Goal: Task Accomplishment & Management: Manage account settings

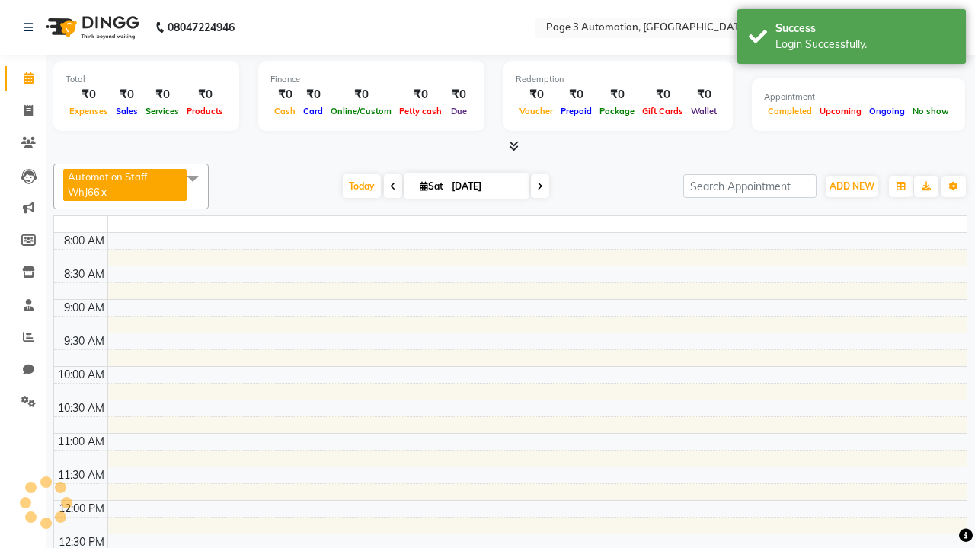
select select "en"
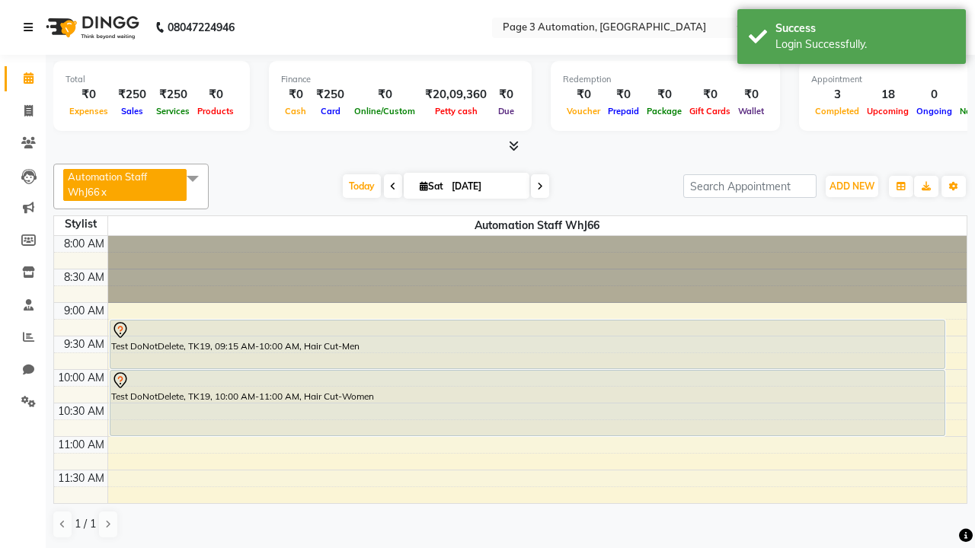
click at [31, 27] on icon at bounding box center [28, 27] width 9 height 11
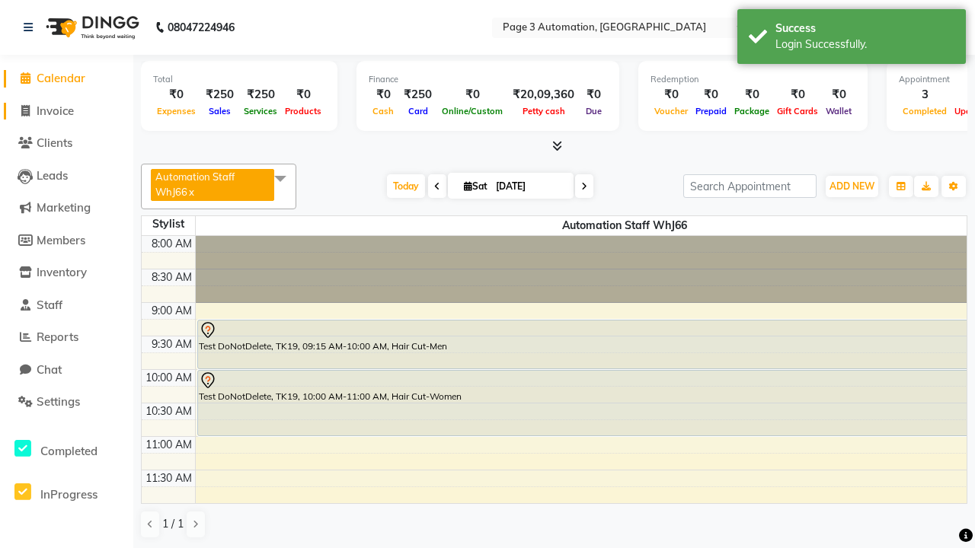
click at [66, 110] on span "Invoice" at bounding box center [55, 111] width 37 height 14
select select "2774"
select select "service"
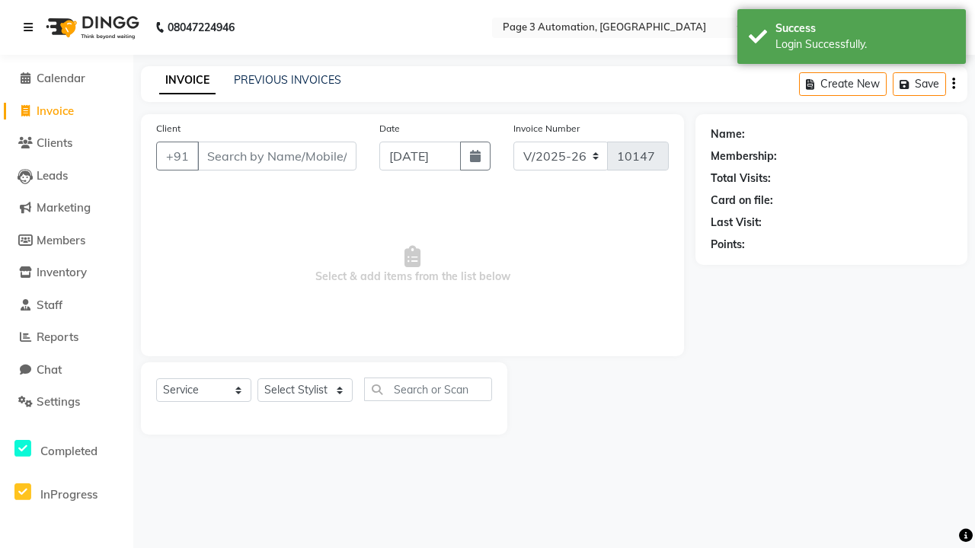
click at [31, 27] on icon at bounding box center [28, 27] width 9 height 11
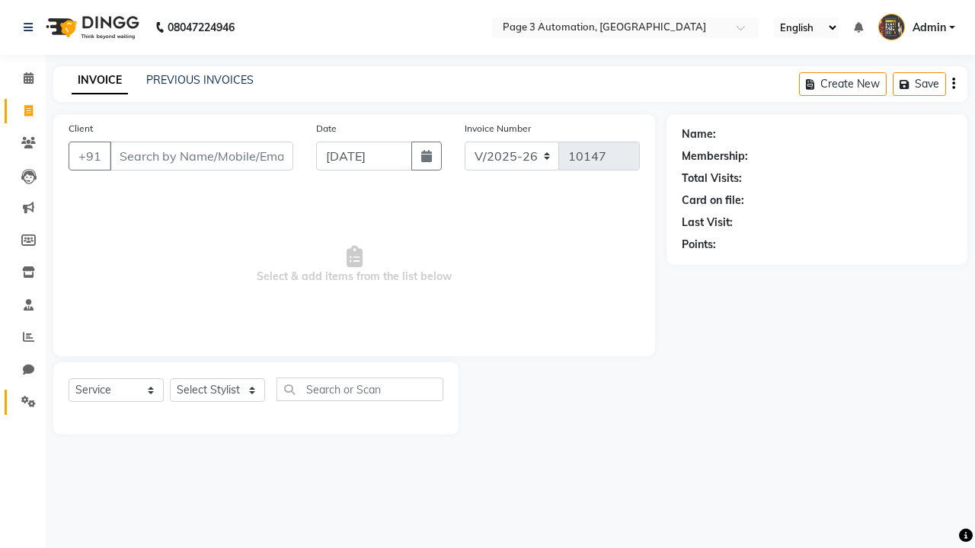
click at [23, 402] on icon at bounding box center [28, 401] width 14 height 11
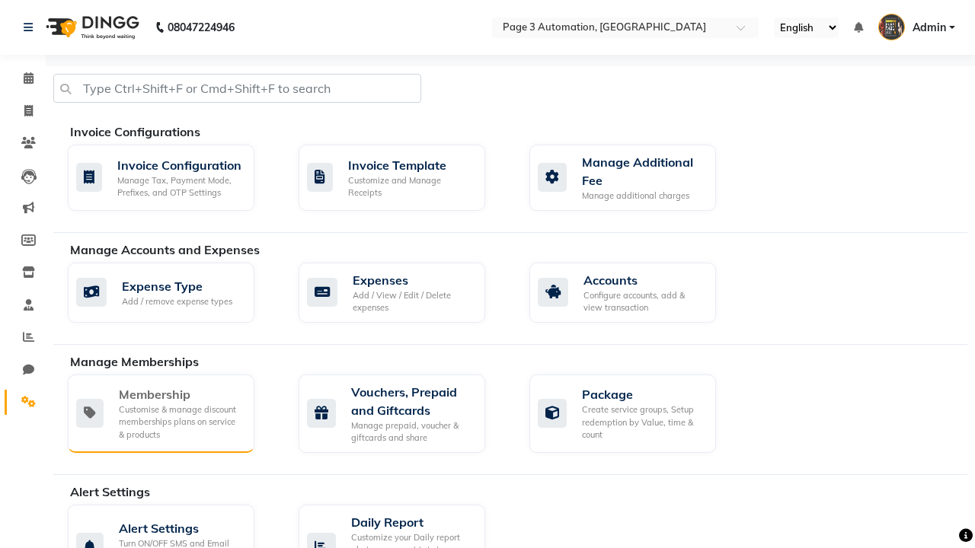
click at [181, 395] on div "Membership" at bounding box center [180, 394] width 123 height 18
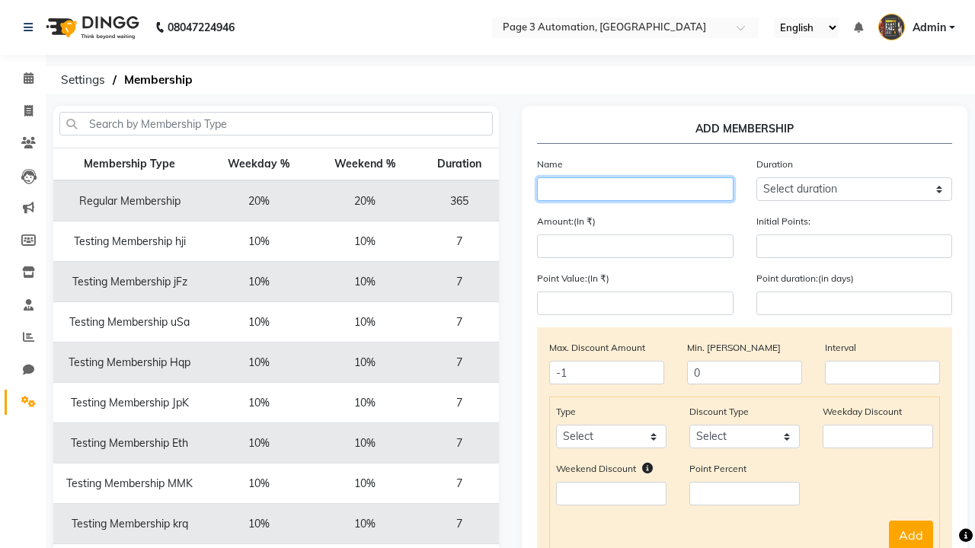
type input "Testing Membership 84K1I"
select select "1: 7"
type input "7"
type input "Testing Membership 84K1I"
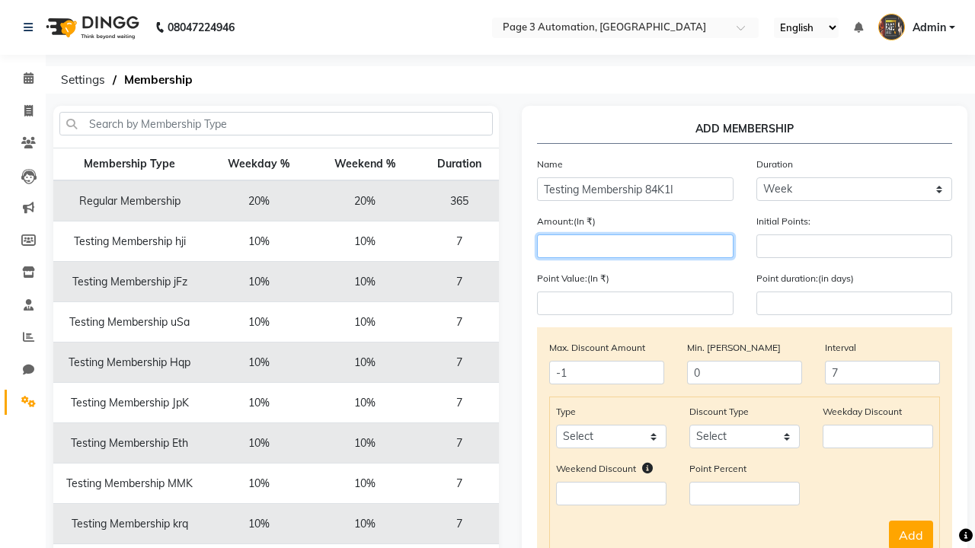
type input "1000"
select select "service"
select select "Percent"
type input "1000"
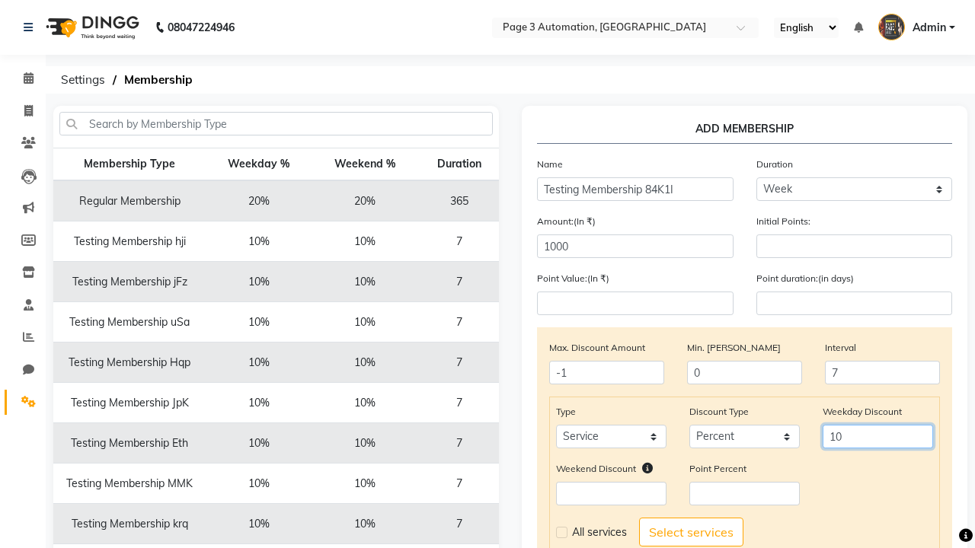
type input "10"
click at [561, 532] on label at bounding box center [561, 532] width 11 height 11
click at [561, 532] on input "checkbox" at bounding box center [561, 533] width 10 height 10
checkbox input "true"
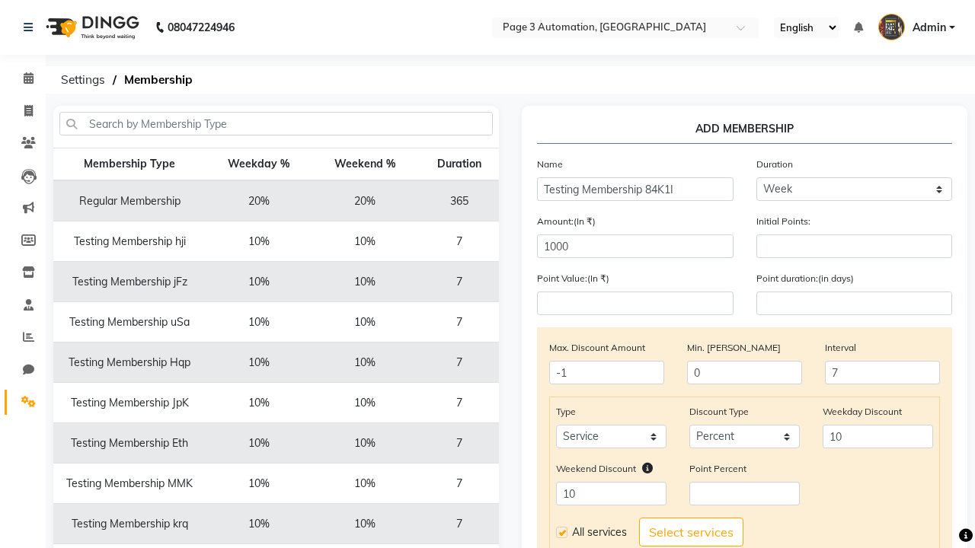
select select
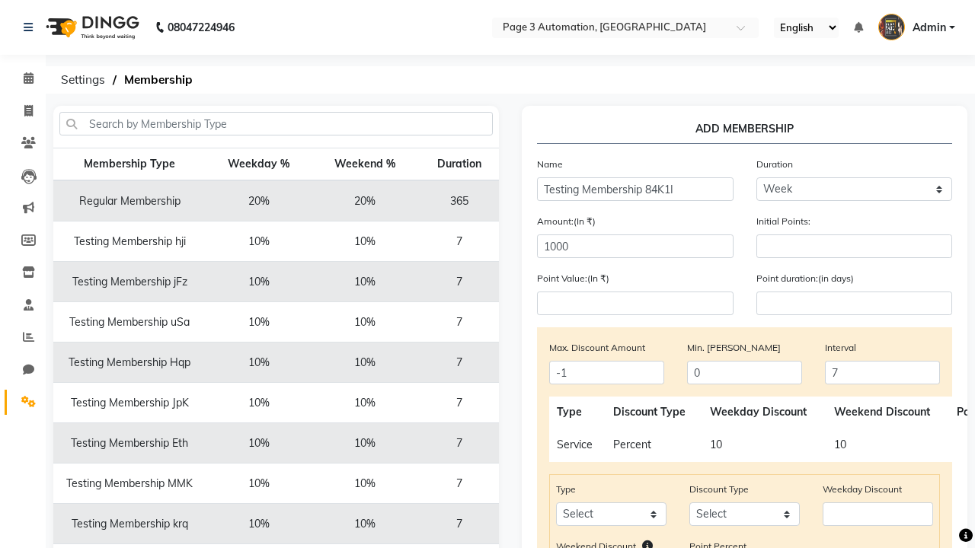
scroll to position [254, 0]
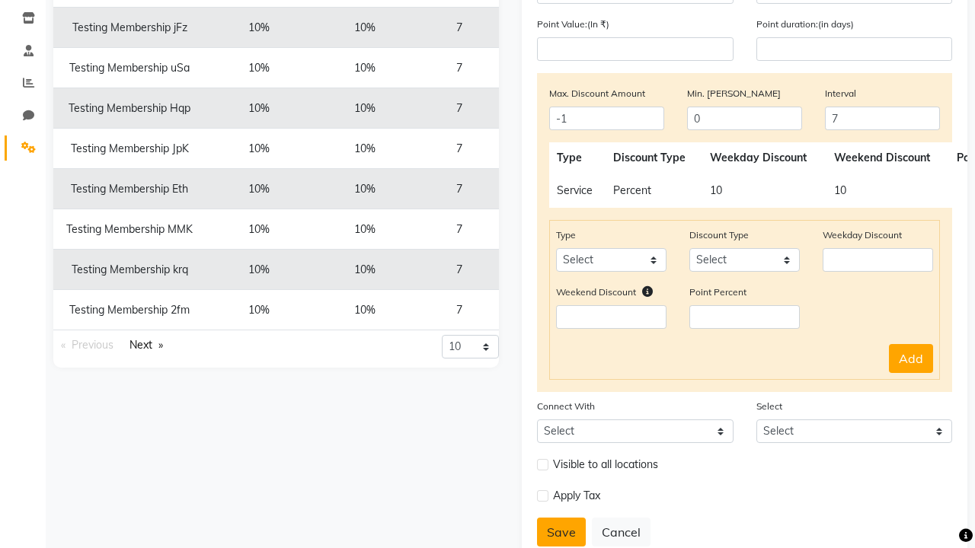
click at [561, 532] on button "Save" at bounding box center [561, 532] width 49 height 29
select select
type input "0"
select select
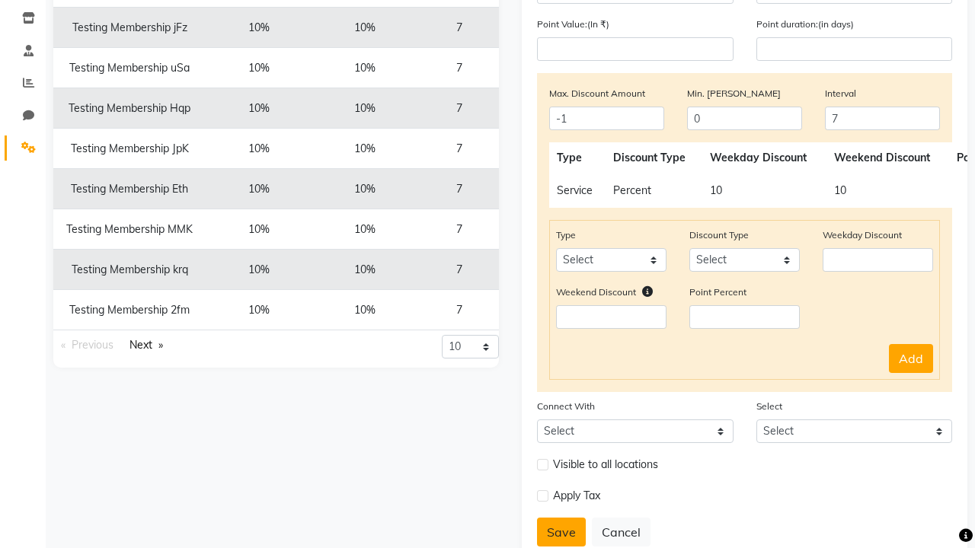
checkbox input "false"
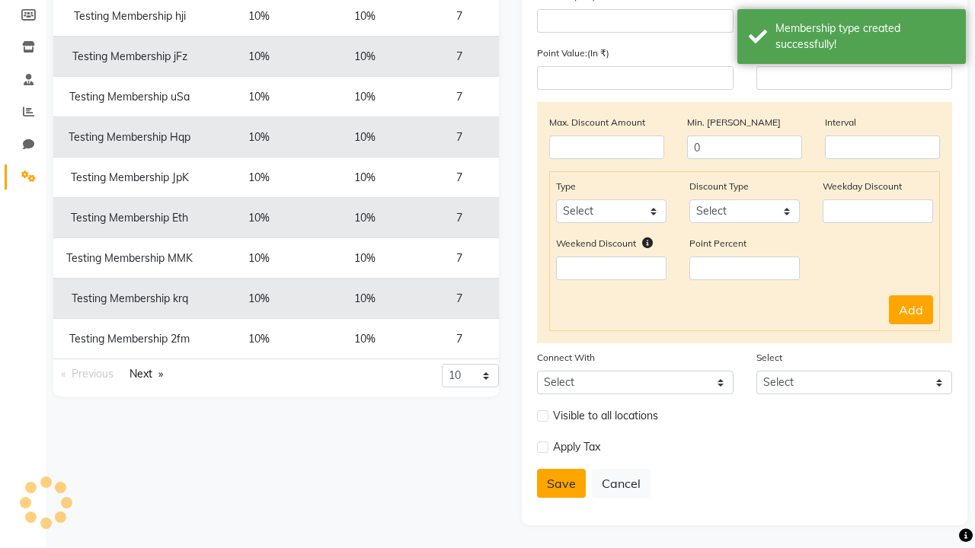
scroll to position [225, 0]
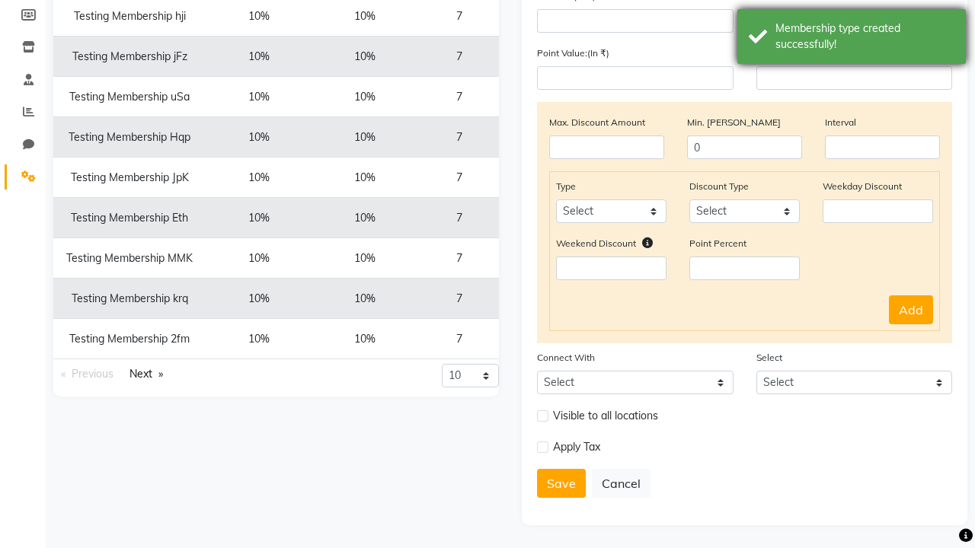
click at [851, 39] on div "Membership type created successfully!" at bounding box center [864, 37] width 179 height 32
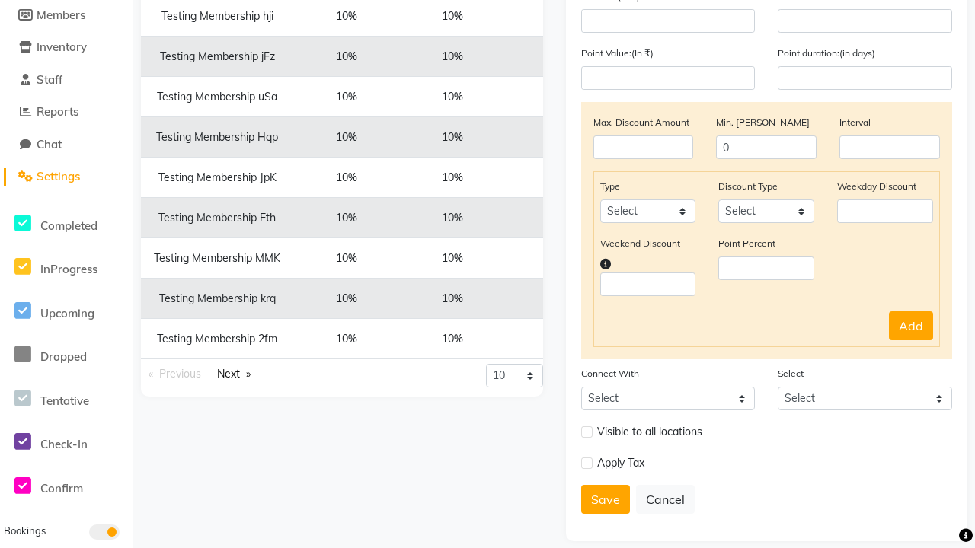
scroll to position [0, 0]
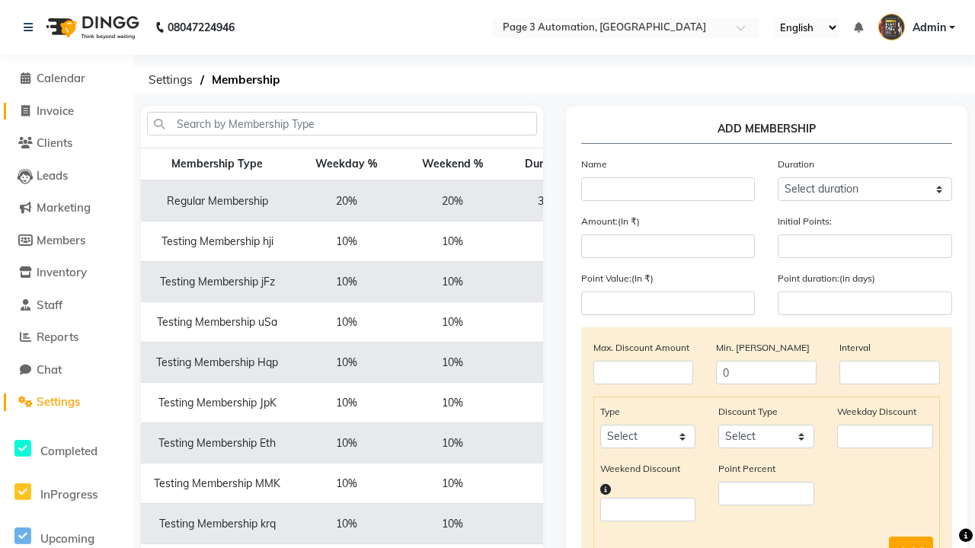
click at [66, 110] on span "Invoice" at bounding box center [55, 111] width 37 height 14
select select "service"
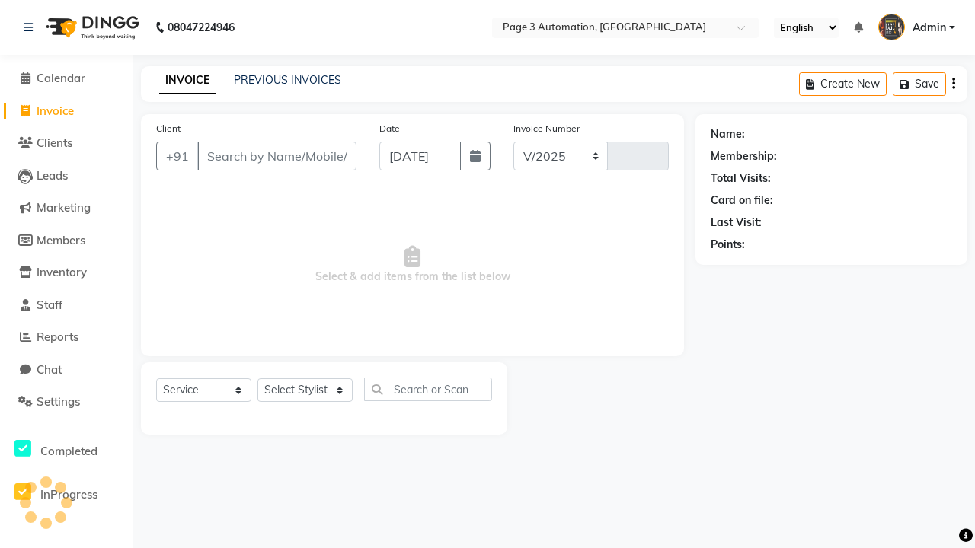
select select "2774"
type input "10147"
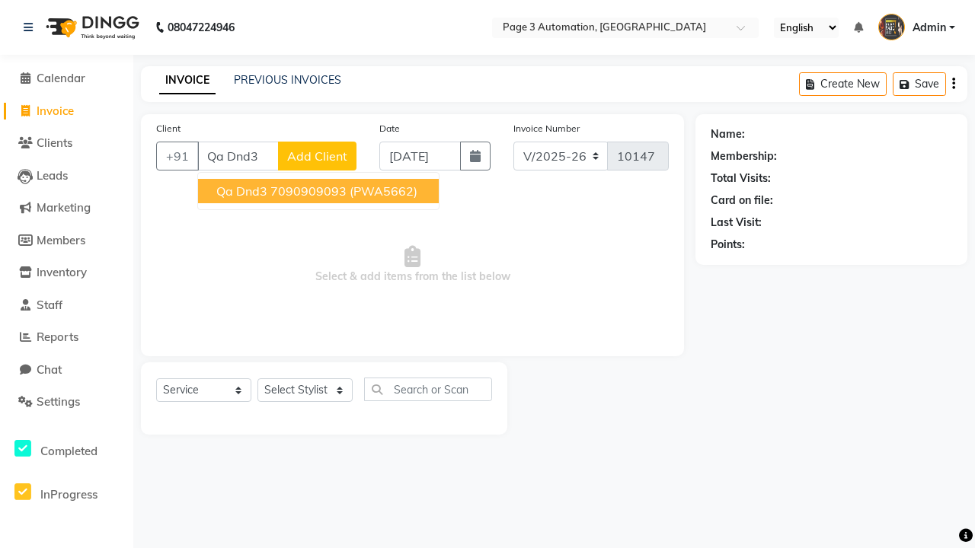
click at [320, 191] on ngb-highlight "7090909093" at bounding box center [308, 191] width 76 height 15
type input "7090909093"
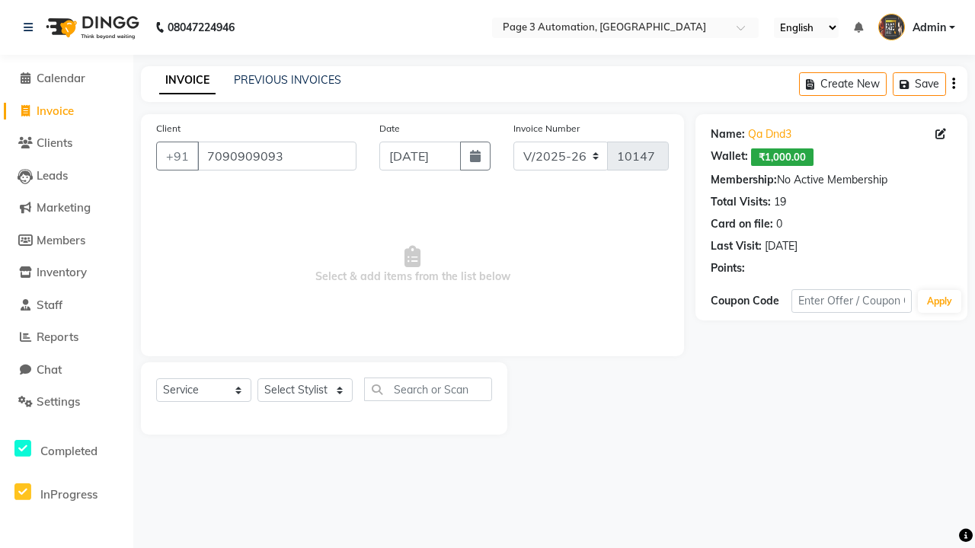
select select "membership"
select select "93067"
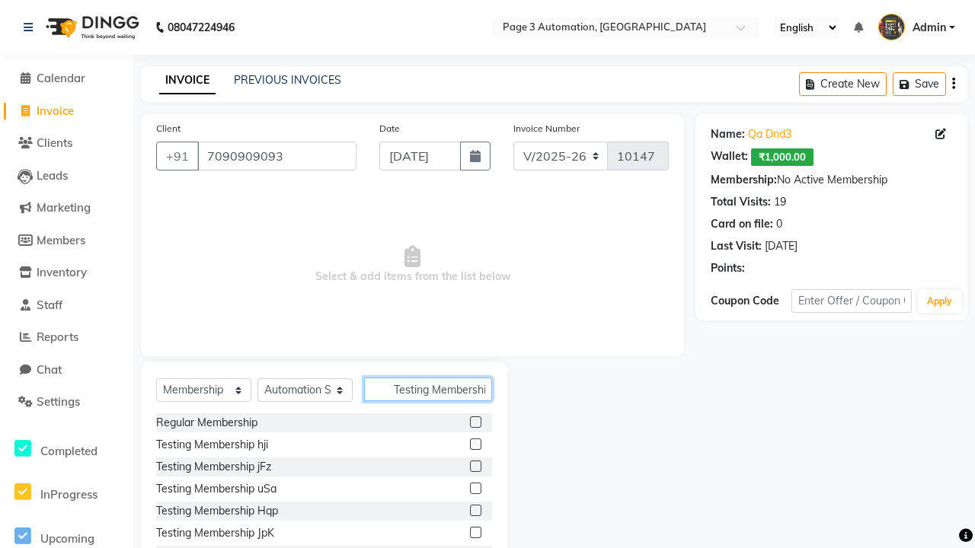
scroll to position [0, 38]
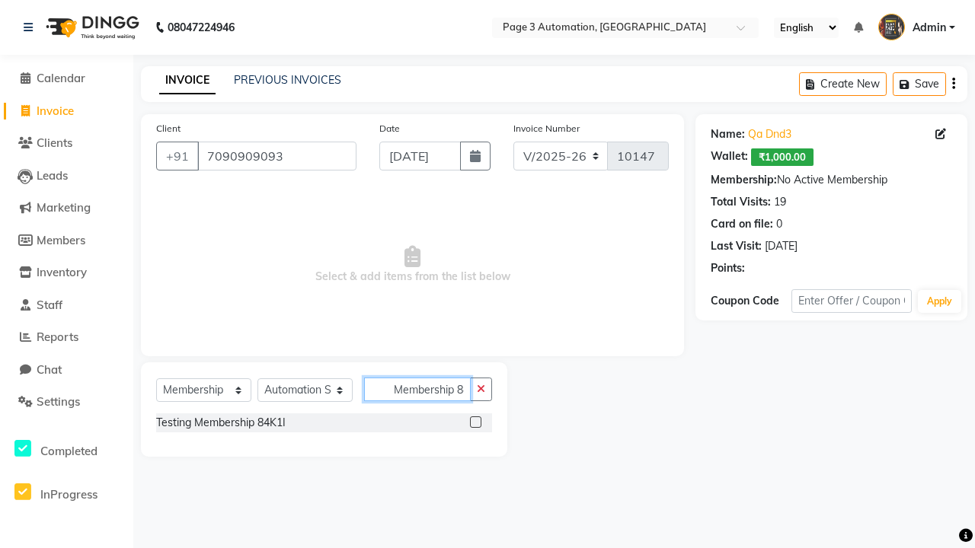
type input "Testing Membership 84K1I"
click at [475, 422] on label at bounding box center [475, 422] width 11 height 11
click at [475, 422] on input "checkbox" at bounding box center [475, 423] width 10 height 10
select select "select"
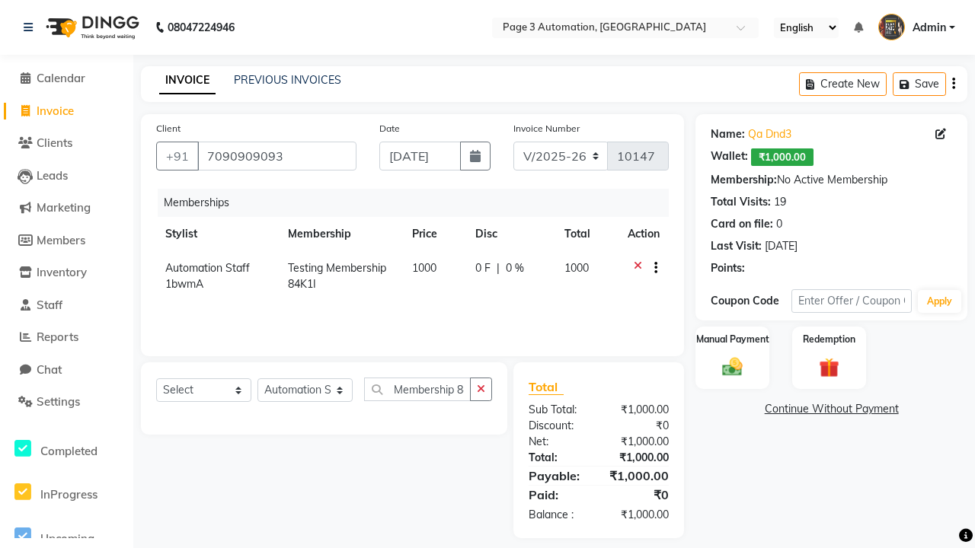
scroll to position [0, 0]
click at [732, 340] on label "Manual Payment" at bounding box center [733, 339] width 76 height 14
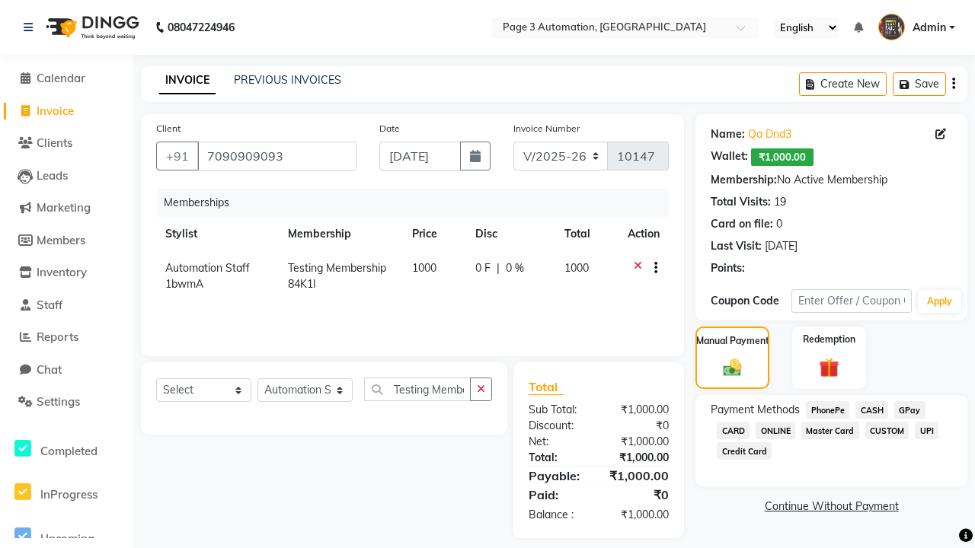
click at [871, 410] on span "CASH" at bounding box center [871, 410] width 33 height 18
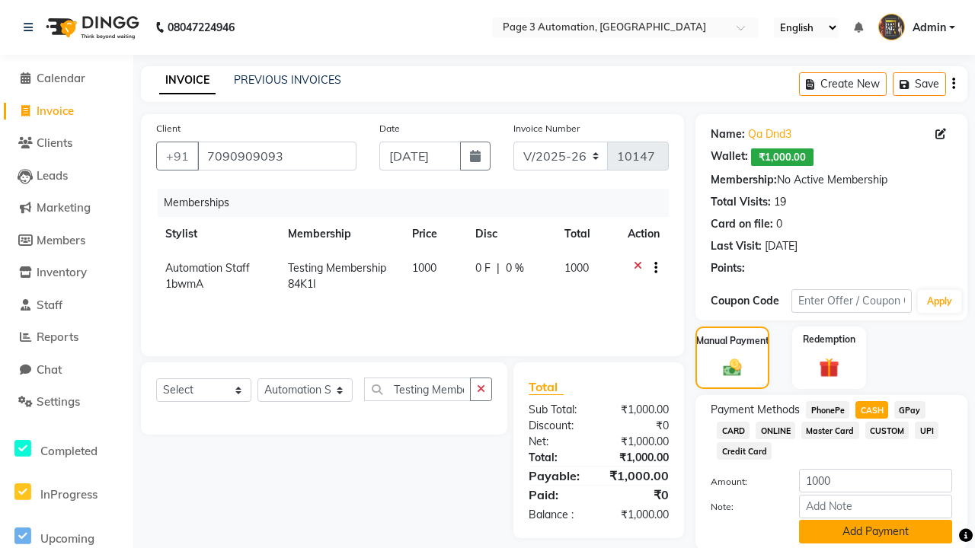
click at [875, 532] on button "Add Payment" at bounding box center [875, 532] width 153 height 24
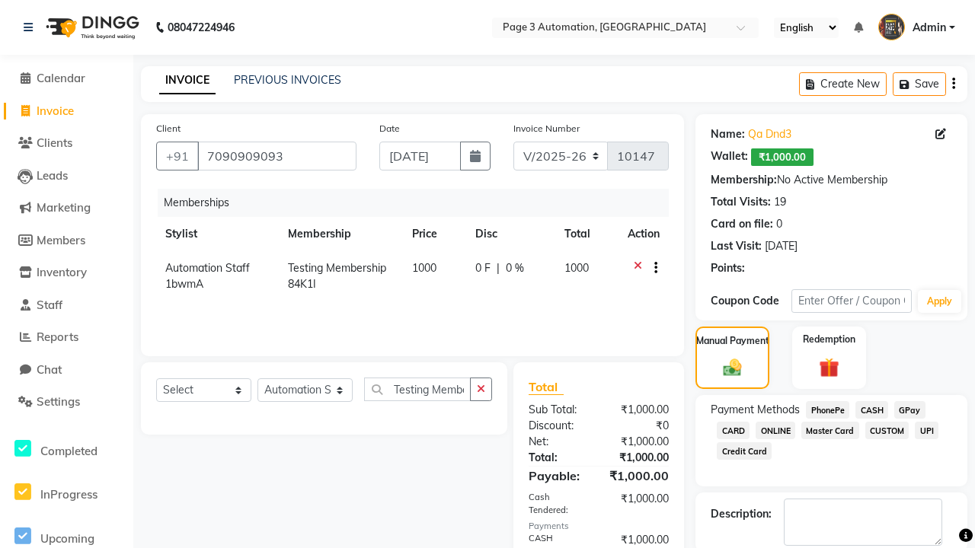
checkbox input "false"
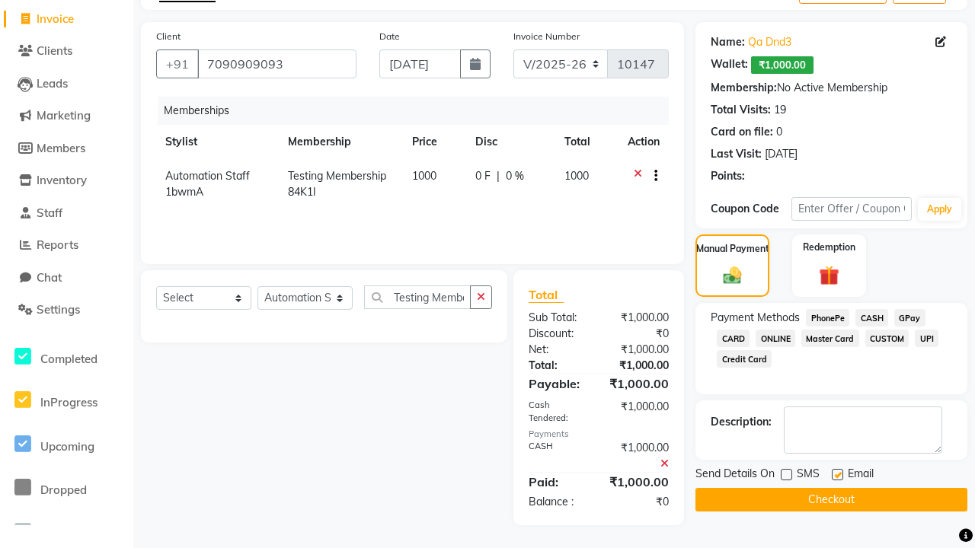
click at [837, 474] on label at bounding box center [837, 474] width 11 height 11
click at [837, 474] on input "checkbox" at bounding box center [837, 476] width 10 height 10
checkbox input "false"
click at [831, 500] on button "Checkout" at bounding box center [831, 500] width 272 height 24
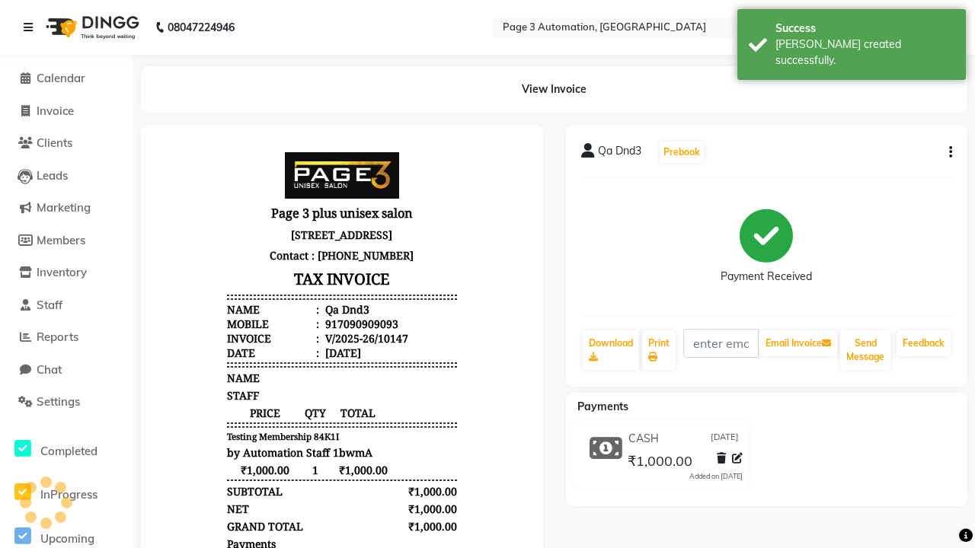
click at [851, 39] on div "[PERSON_NAME] created successfully." at bounding box center [864, 53] width 179 height 32
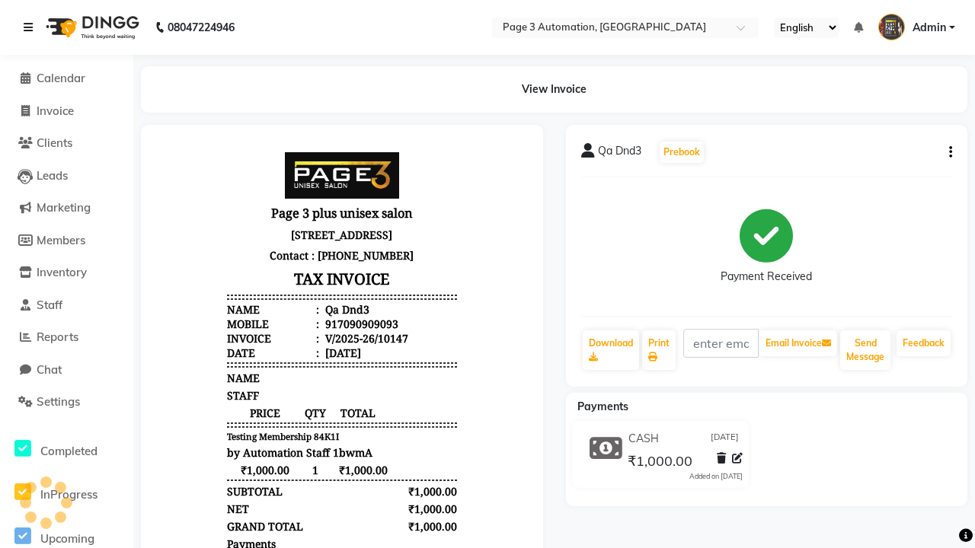
click at [31, 27] on icon at bounding box center [28, 27] width 9 height 11
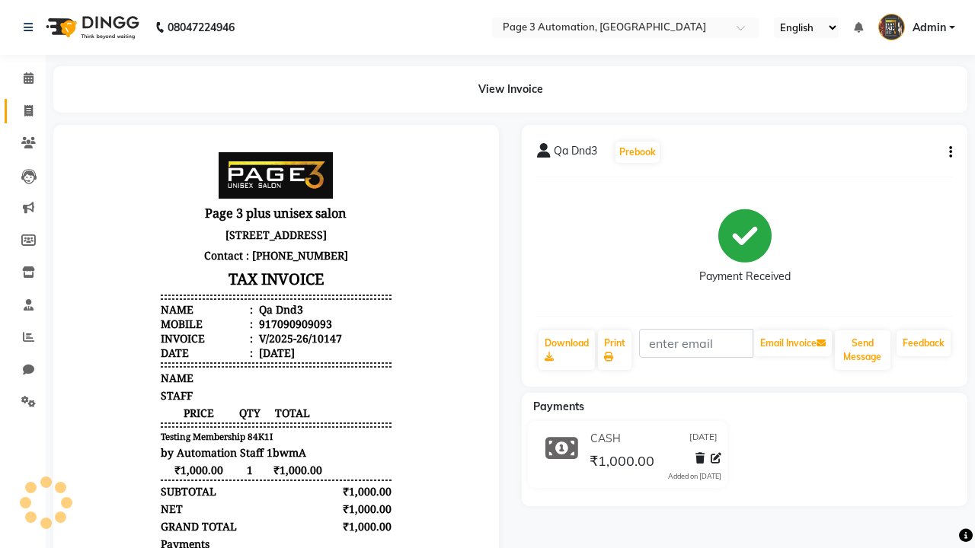
click at [23, 110] on span at bounding box center [28, 112] width 27 height 18
select select "service"
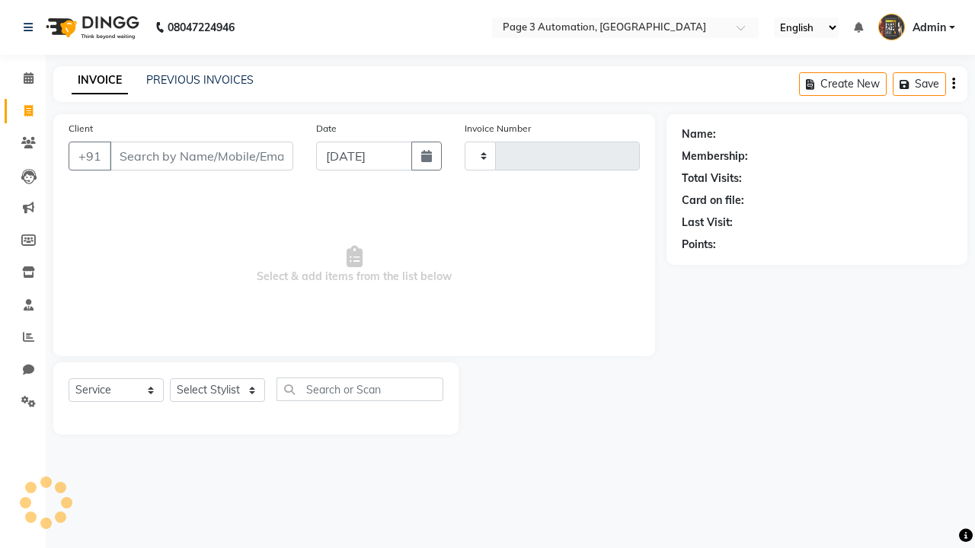
type input "10148"
select select "2774"
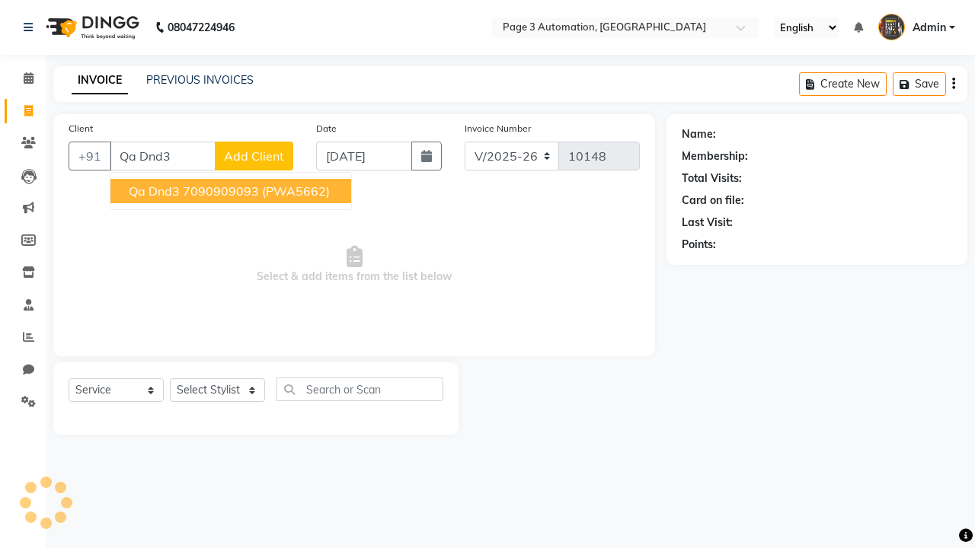
click at [232, 191] on ngb-highlight "7090909093" at bounding box center [221, 191] width 76 height 15
type input "7090909093"
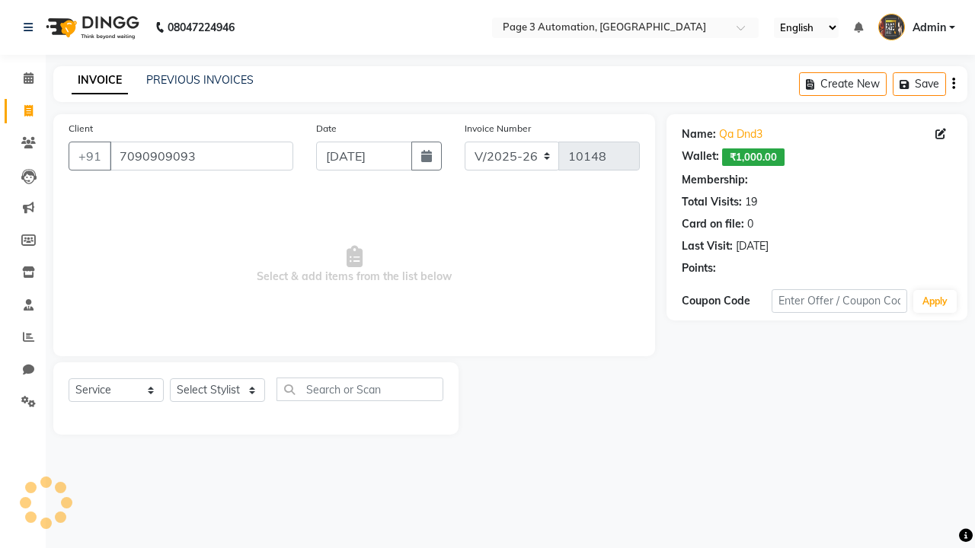
select select "1: Object"
select select "93067"
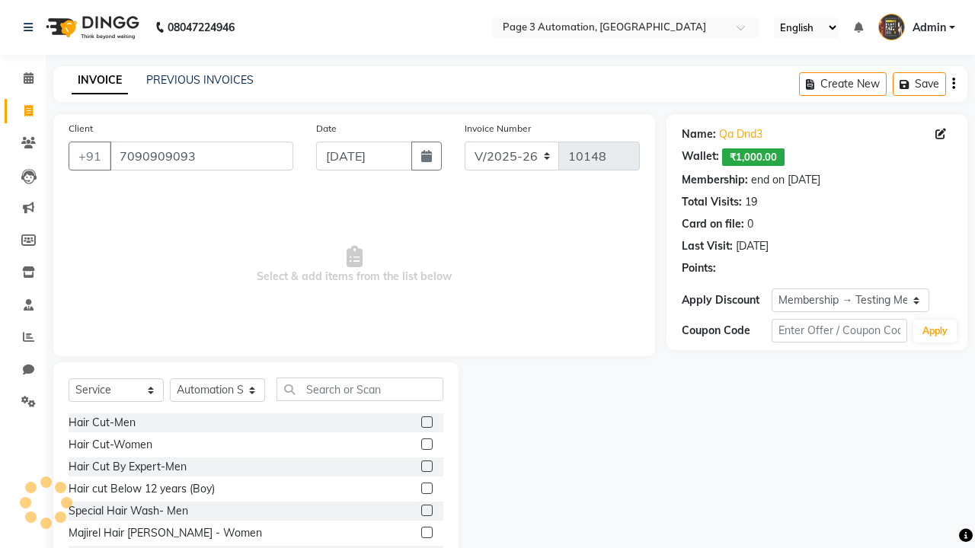
click at [426, 467] on label at bounding box center [426, 466] width 11 height 11
click at [426, 467] on input "checkbox" at bounding box center [426, 467] width 10 height 10
checkbox input "true"
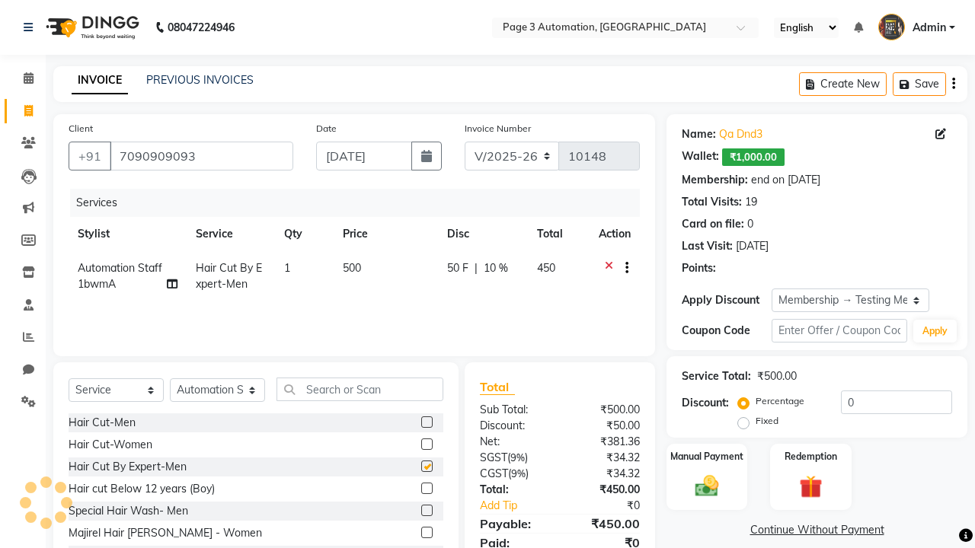
type input "10"
checkbox input "false"
click at [707, 456] on label "Manual Payment" at bounding box center [707, 456] width 76 height 14
click at [842, 531] on span "CASH" at bounding box center [842, 531] width 33 height 18
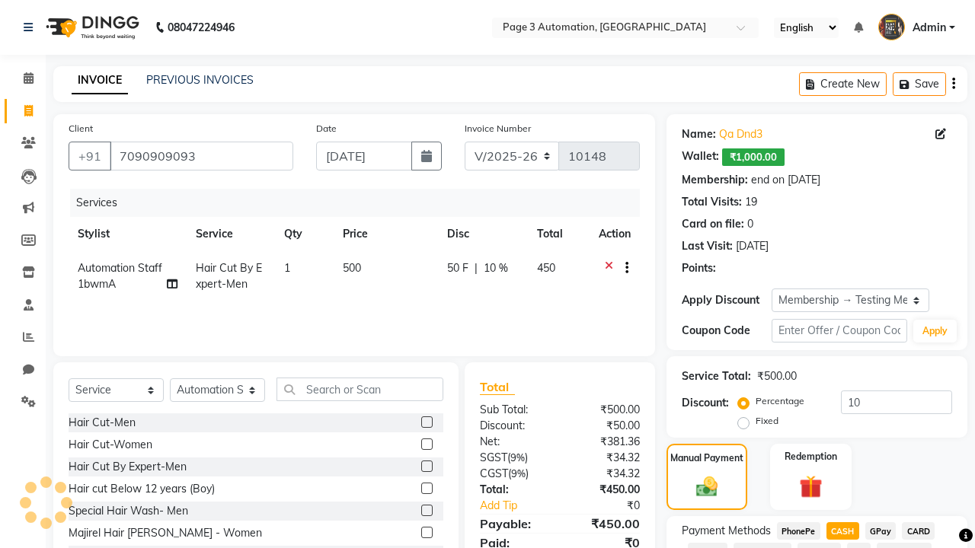
scroll to position [156, 0]
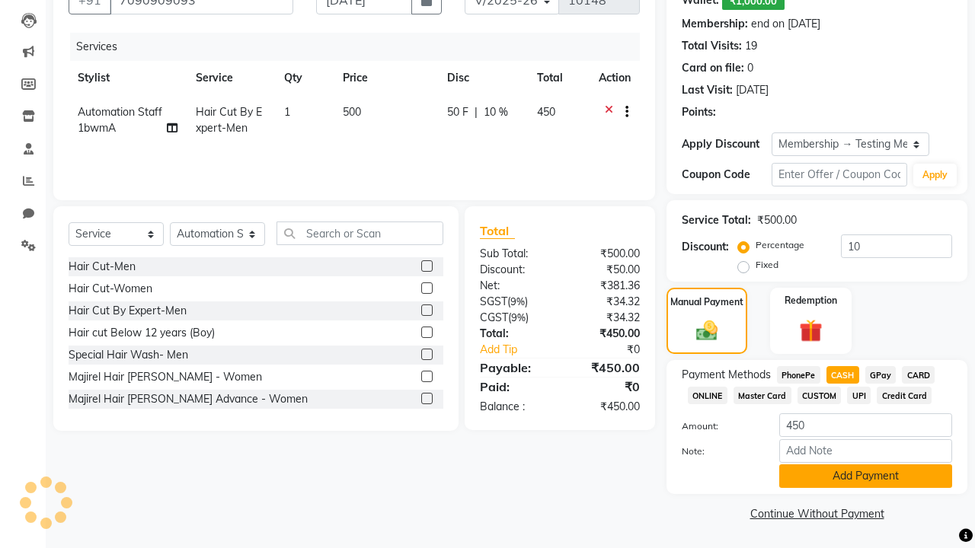
click at [865, 476] on button "Add Payment" at bounding box center [865, 477] width 173 height 24
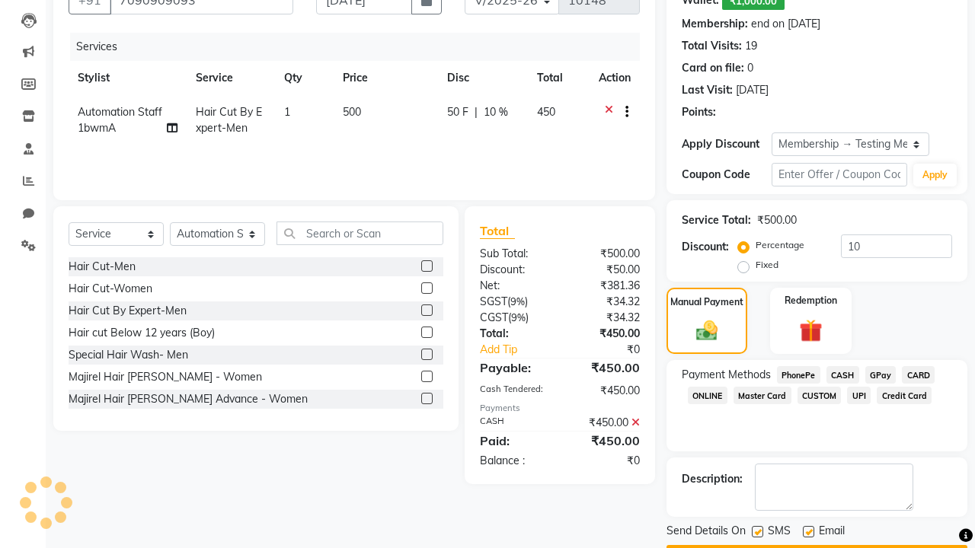
click at [757, 532] on label at bounding box center [757, 531] width 11 height 11
click at [757, 532] on input "checkbox" at bounding box center [757, 533] width 10 height 10
checkbox input "false"
click at [808, 532] on label at bounding box center [808, 531] width 11 height 11
click at [808, 532] on input "checkbox" at bounding box center [808, 533] width 10 height 10
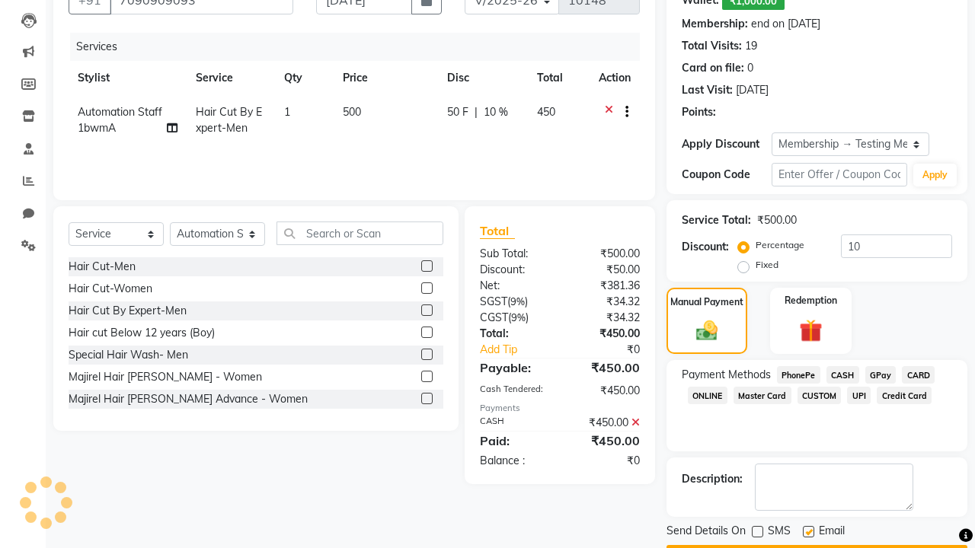
checkbox input "false"
click at [816, 545] on button "Checkout" at bounding box center [816, 557] width 301 height 24
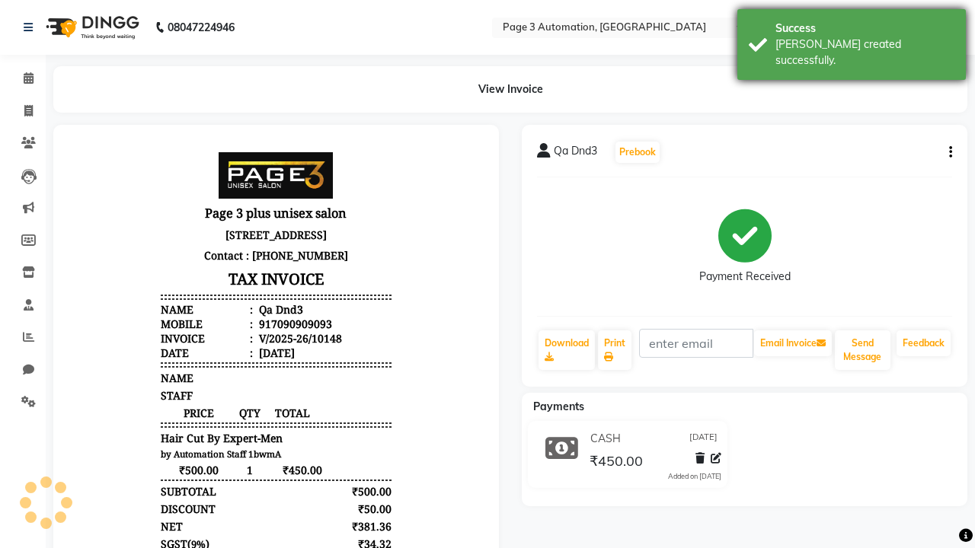
click at [851, 39] on div "[PERSON_NAME] created successfully." at bounding box center [864, 53] width 179 height 32
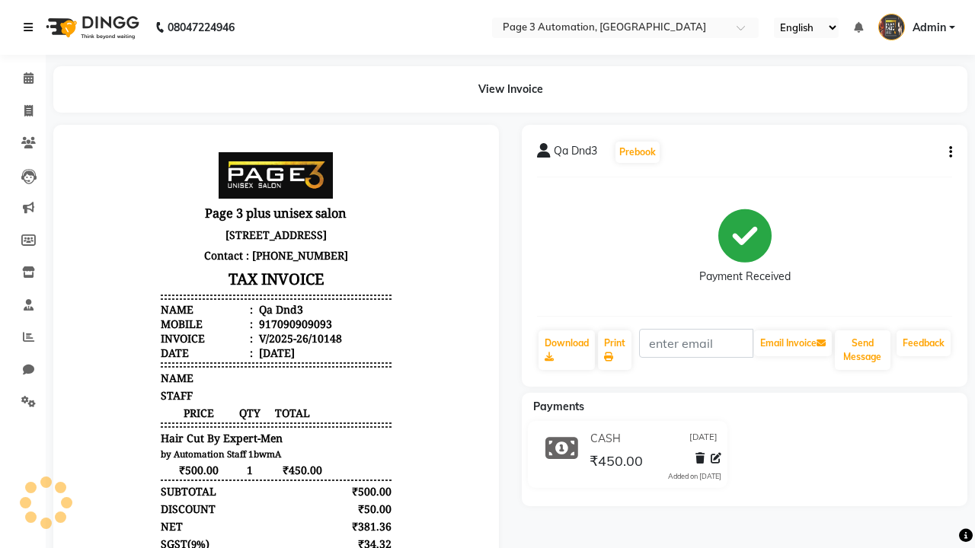
click at [31, 27] on icon at bounding box center [28, 27] width 9 height 11
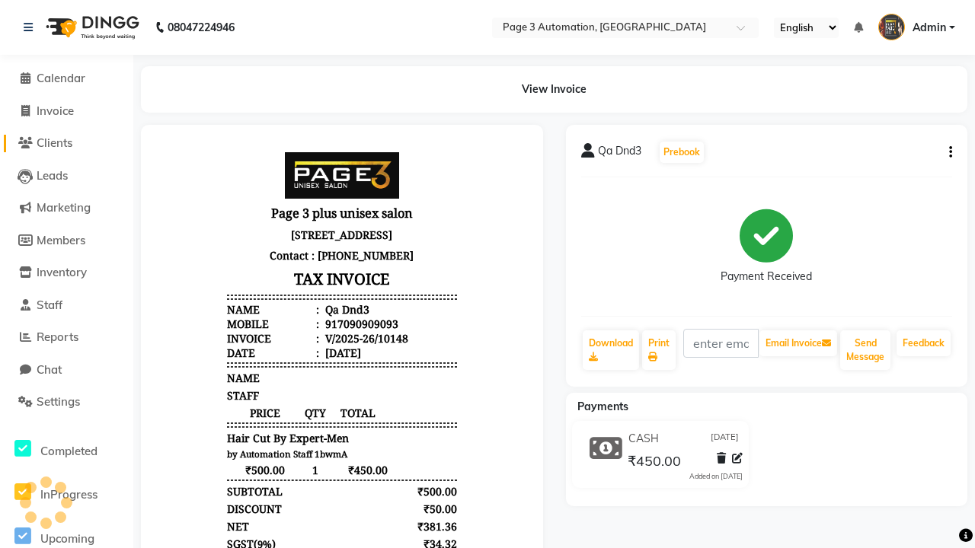
click at [66, 143] on span "Clients" at bounding box center [55, 143] width 36 height 14
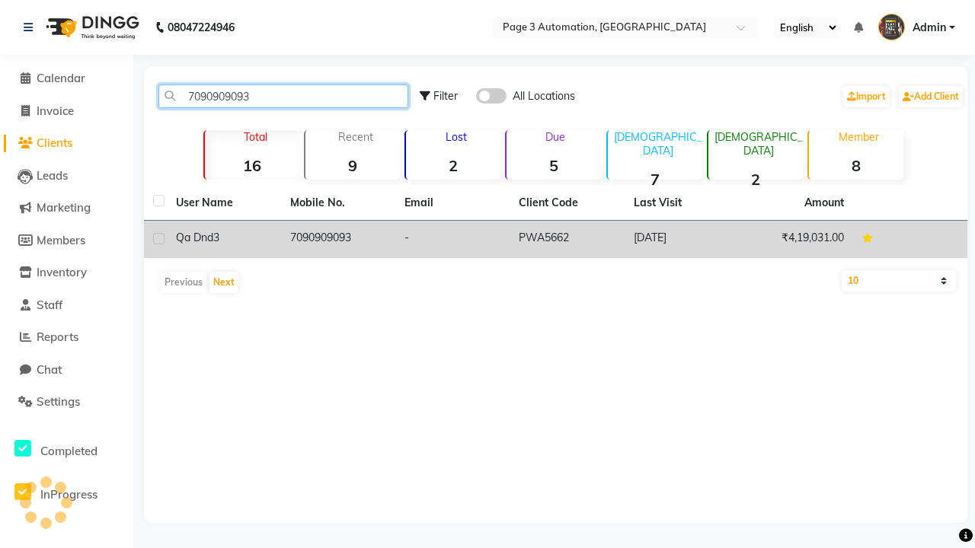
type input "7090909093"
click at [338, 239] on td "7090909093" at bounding box center [338, 239] width 114 height 37
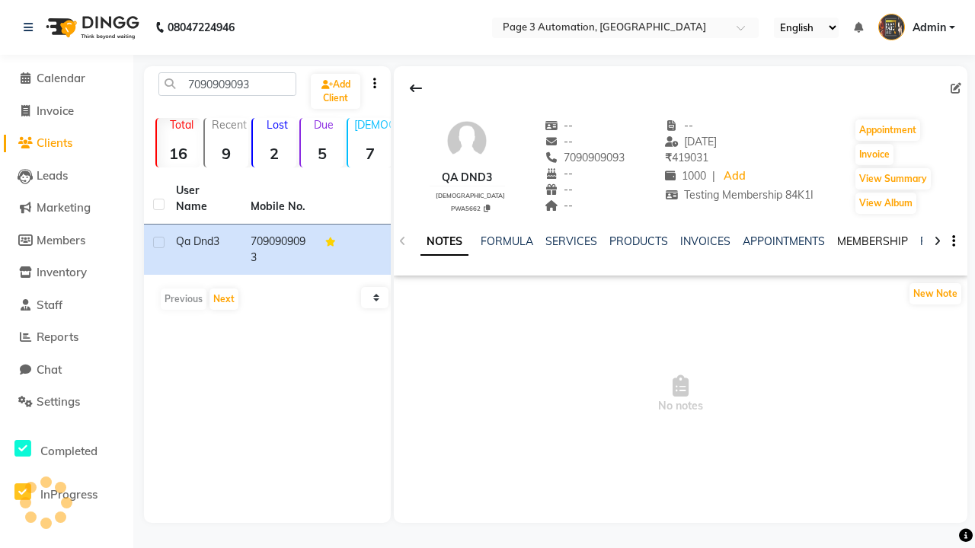
click at [872, 241] on link "MEMBERSHIP" at bounding box center [872, 242] width 71 height 14
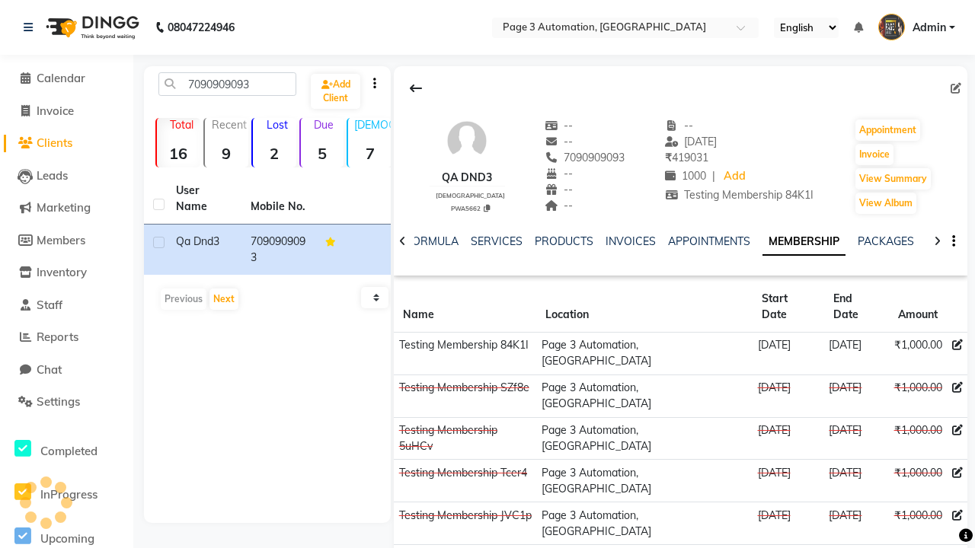
click at [956, 340] on icon at bounding box center [957, 345] width 11 height 11
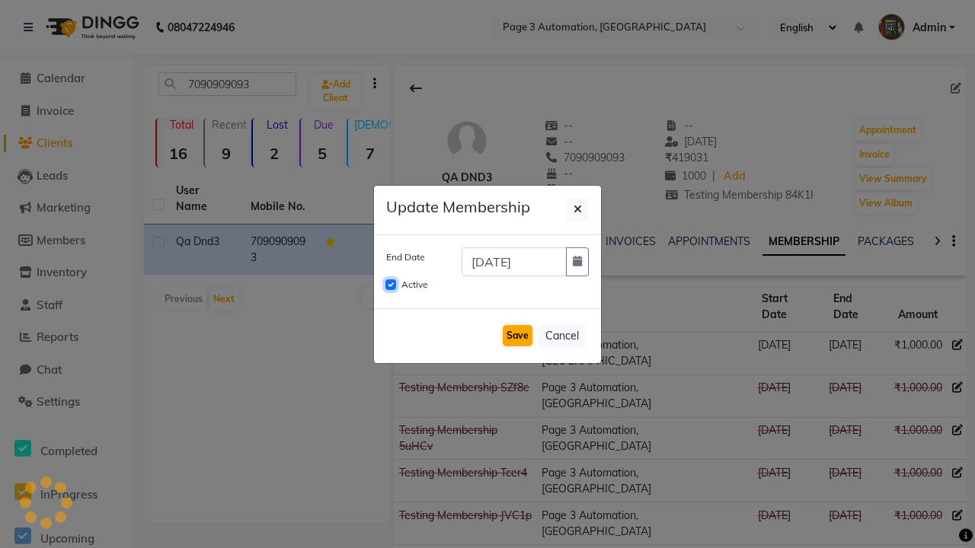
click at [391, 285] on input "Active" at bounding box center [390, 285] width 11 height 11
checkbox input "false"
click at [517, 336] on button "Save" at bounding box center [518, 335] width 30 height 21
checkbox input "false"
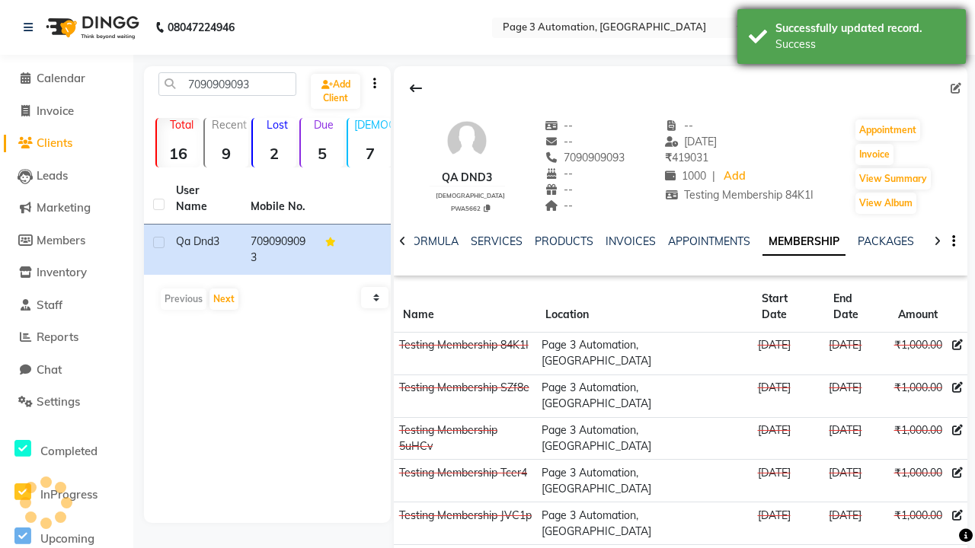
click at [851, 39] on div "Success" at bounding box center [864, 45] width 179 height 16
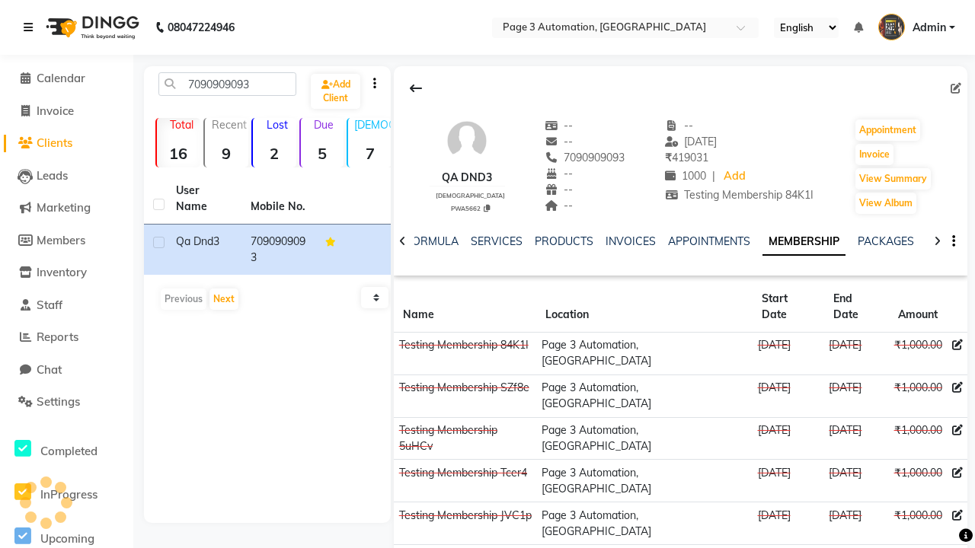
click at [31, 27] on icon at bounding box center [28, 27] width 9 height 11
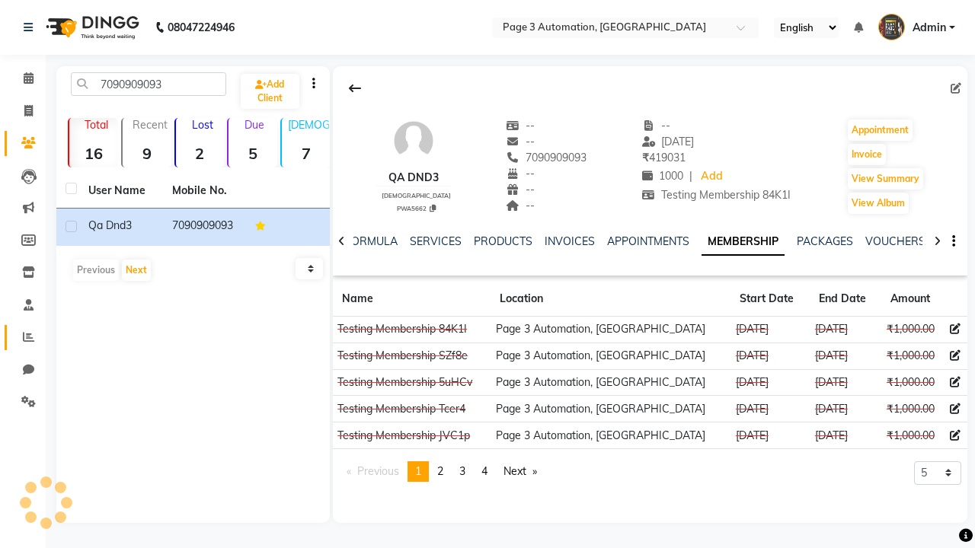
click at [23, 337] on icon at bounding box center [28, 336] width 11 height 11
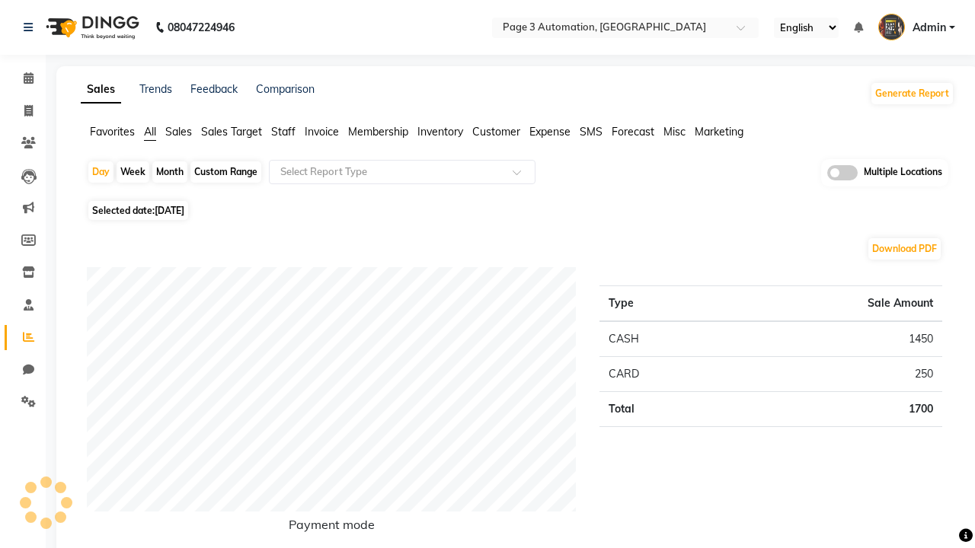
type input "Invoice"
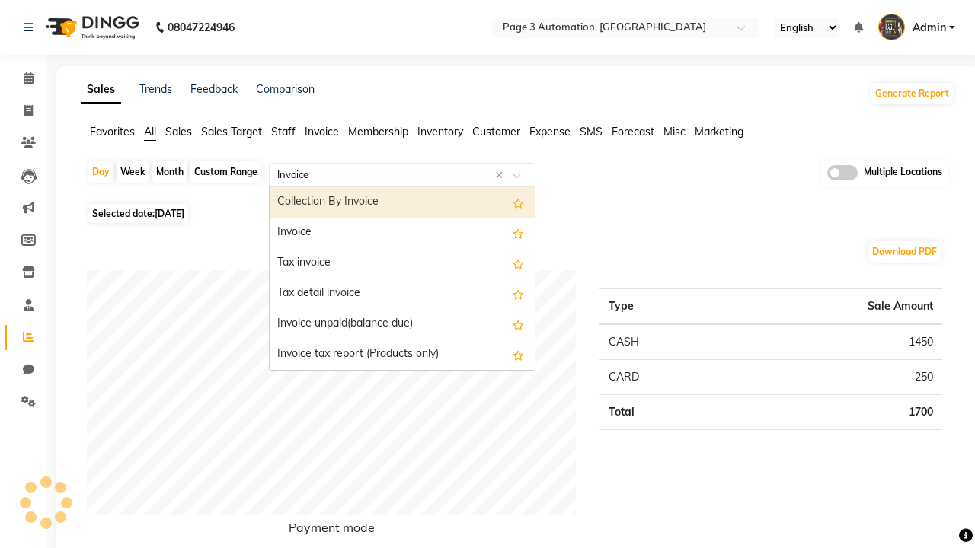
click at [402, 233] on div "Invoice" at bounding box center [402, 233] width 265 height 30
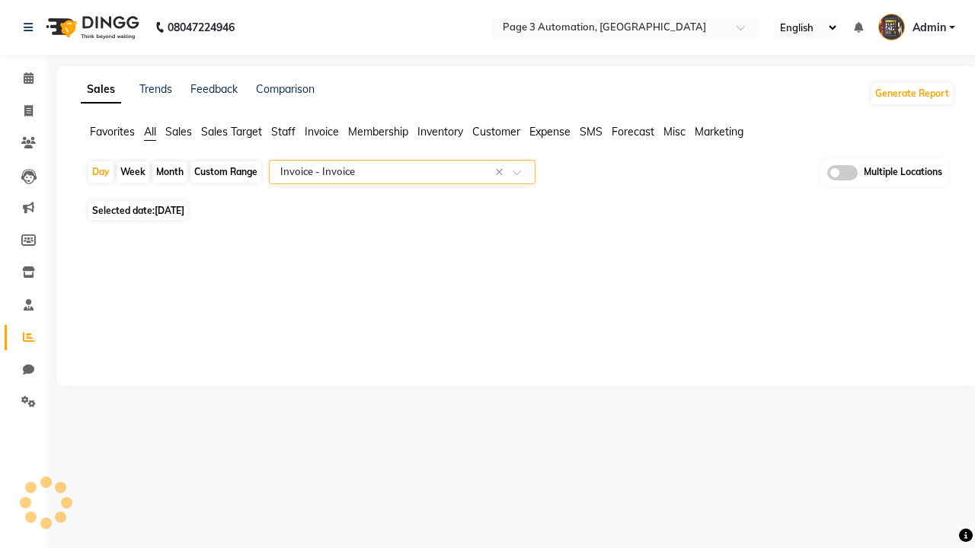
select select "full_report"
select select "csv"
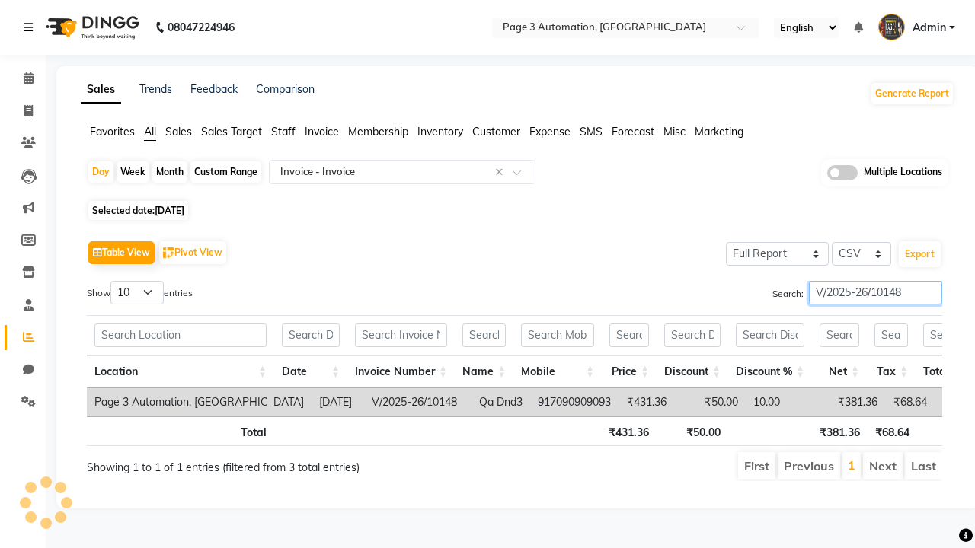
type input "V/2025-26/10148"
click at [31, 27] on icon at bounding box center [28, 27] width 9 height 11
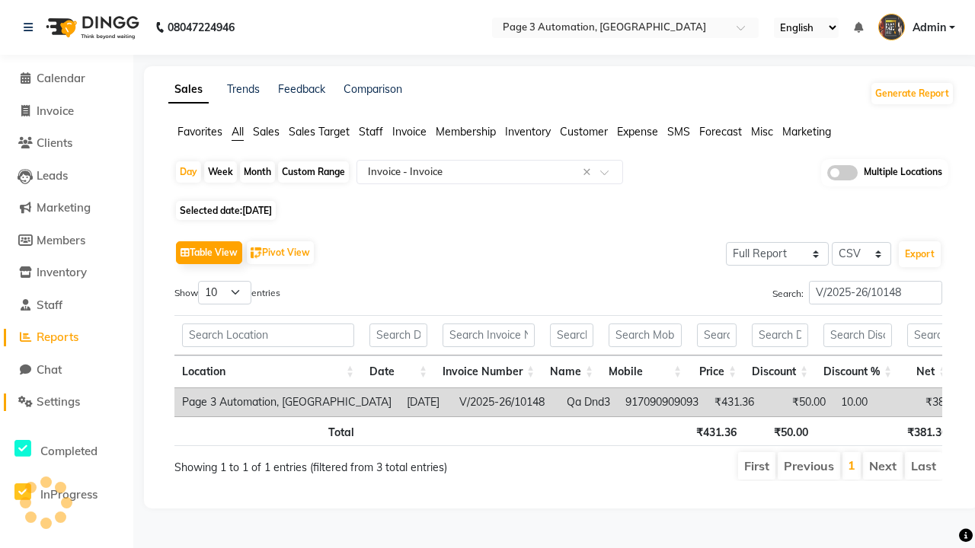
click at [66, 402] on span "Settings" at bounding box center [58, 402] width 43 height 14
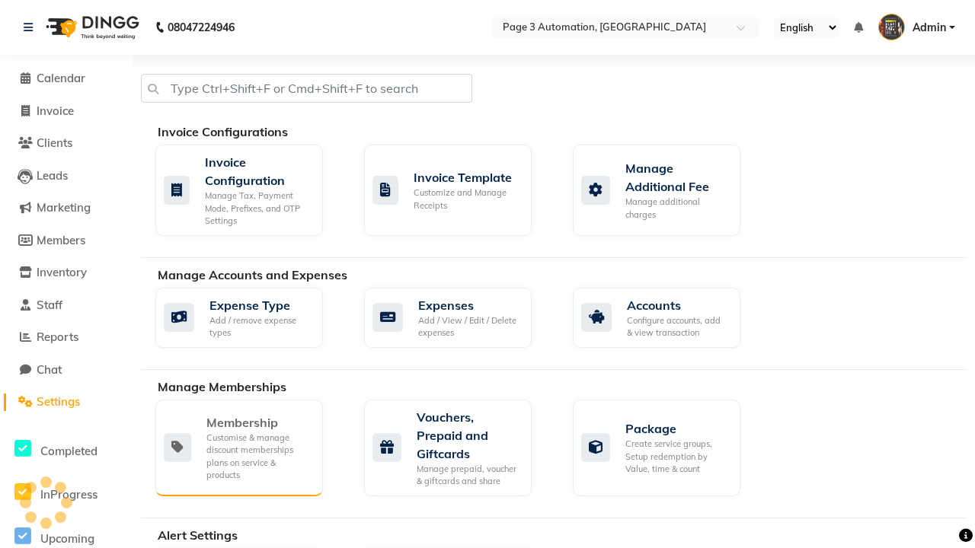
click at [258, 423] on div "Membership" at bounding box center [258, 423] width 104 height 18
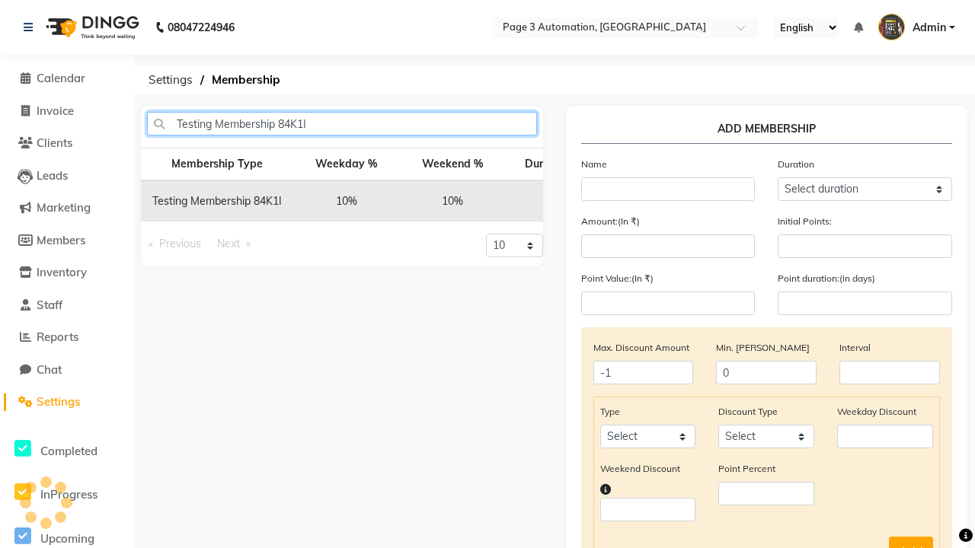
type input "Testing Membership 84K1I"
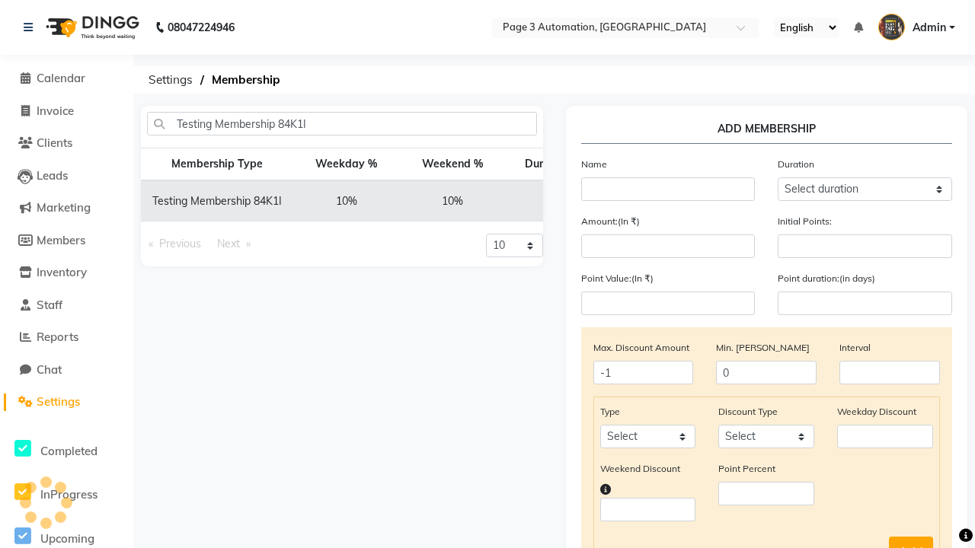
click at [718, 201] on icon at bounding box center [722, 200] width 8 height 9
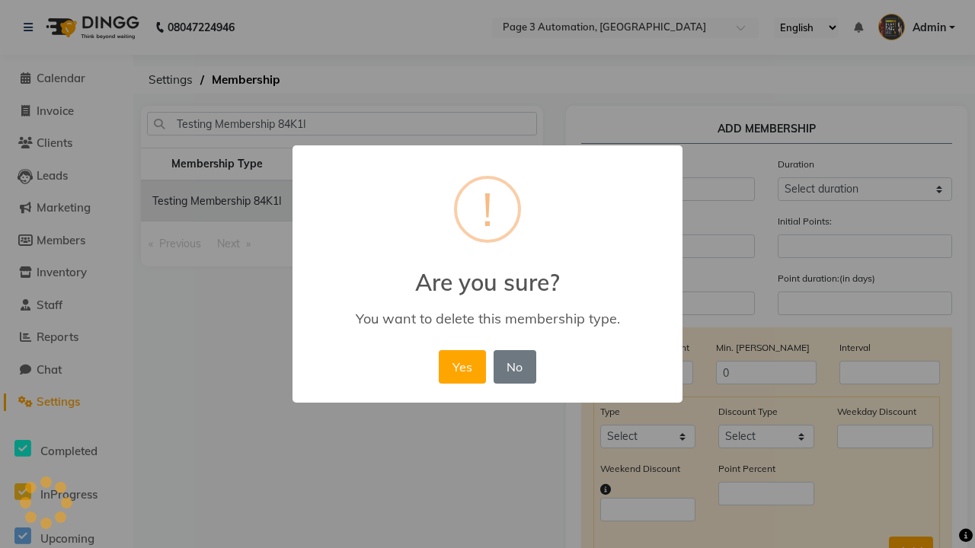
scroll to position [0, 207]
click at [462, 366] on button "Yes" at bounding box center [462, 367] width 46 height 34
